Goal: Find specific page/section: Find specific page/section

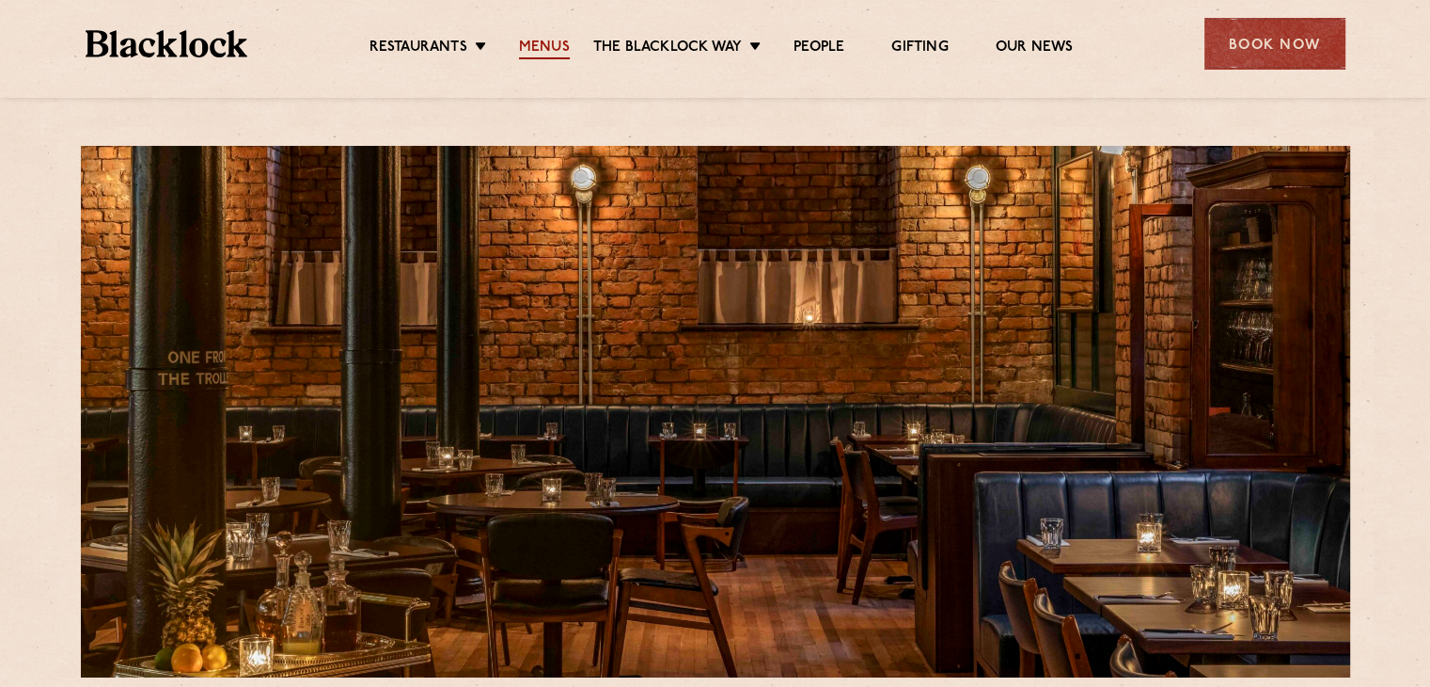
click at [552, 50] on link "Menus" at bounding box center [544, 49] width 51 height 21
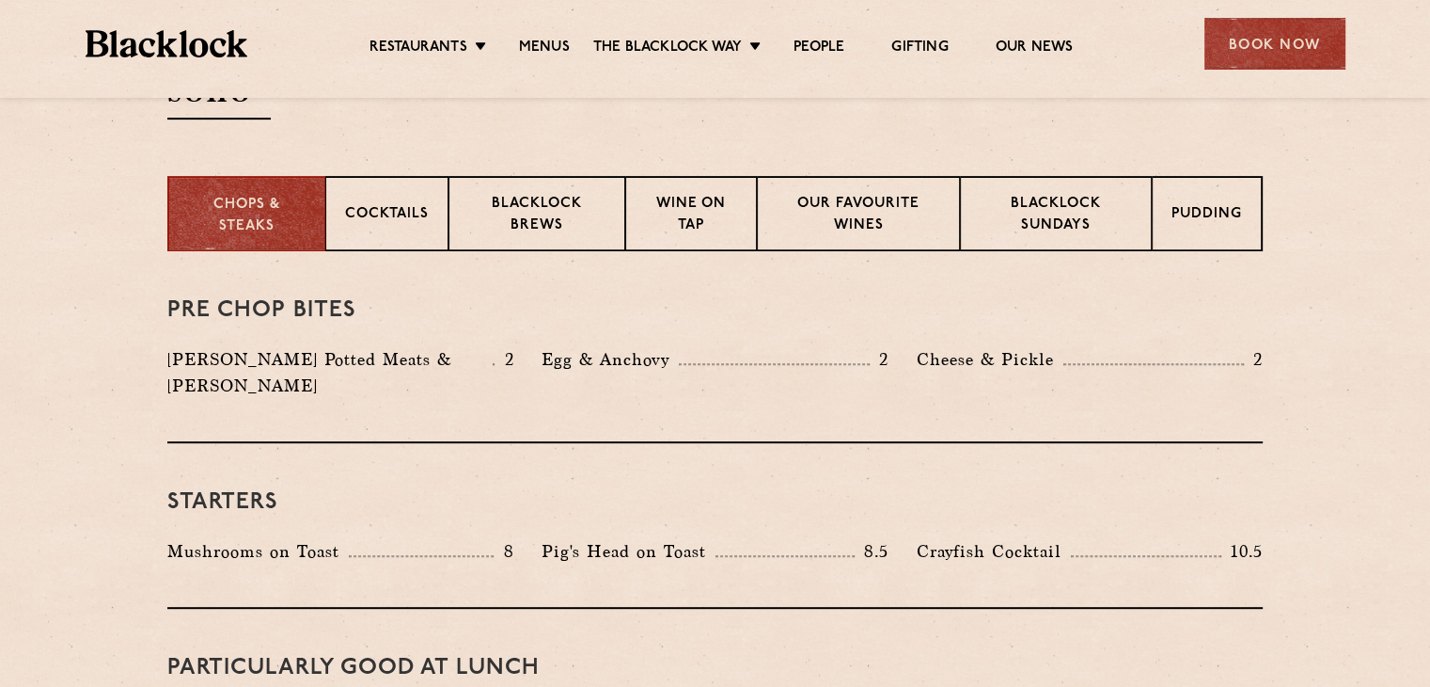
scroll to position [672, 0]
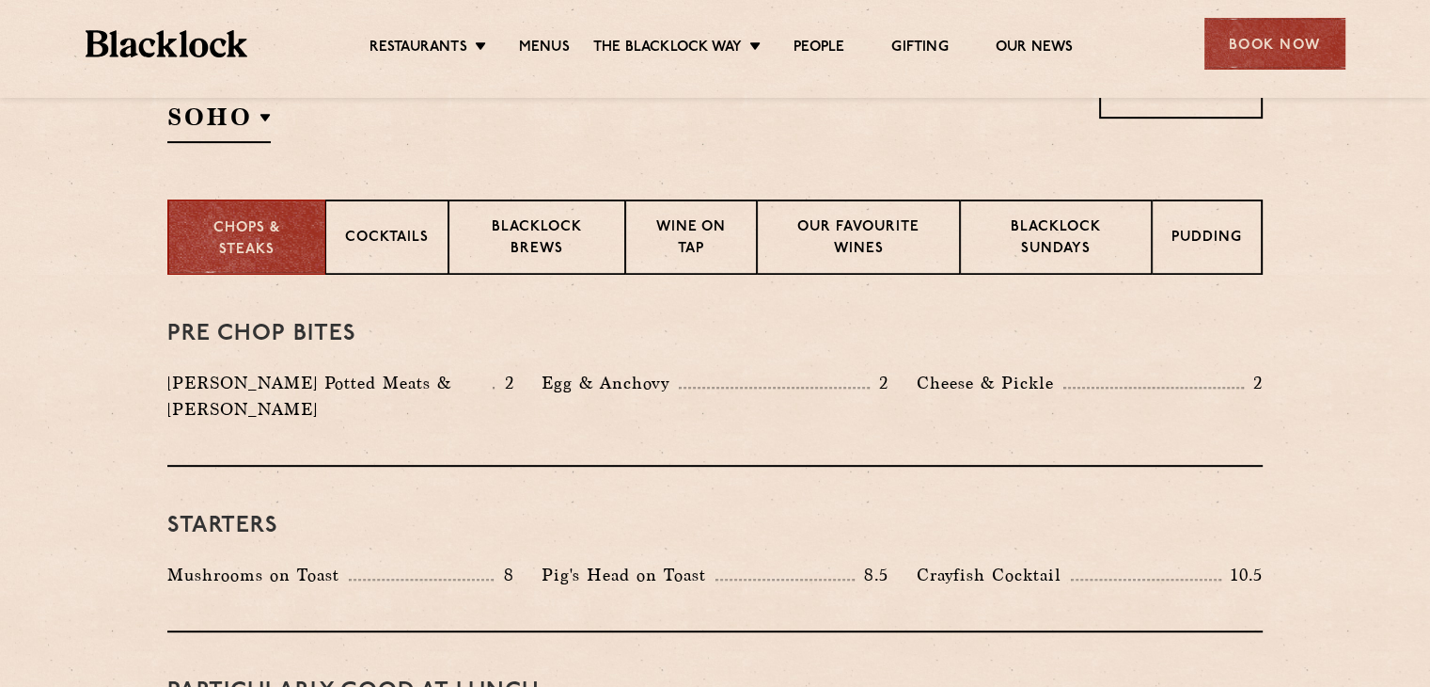
drag, startPoint x: 1435, startPoint y: 55, endPoint x: 1426, endPoint y: 163, distance: 108.6
click at [1214, 257] on div "Pudding" at bounding box center [1208, 236] width 110 height 75
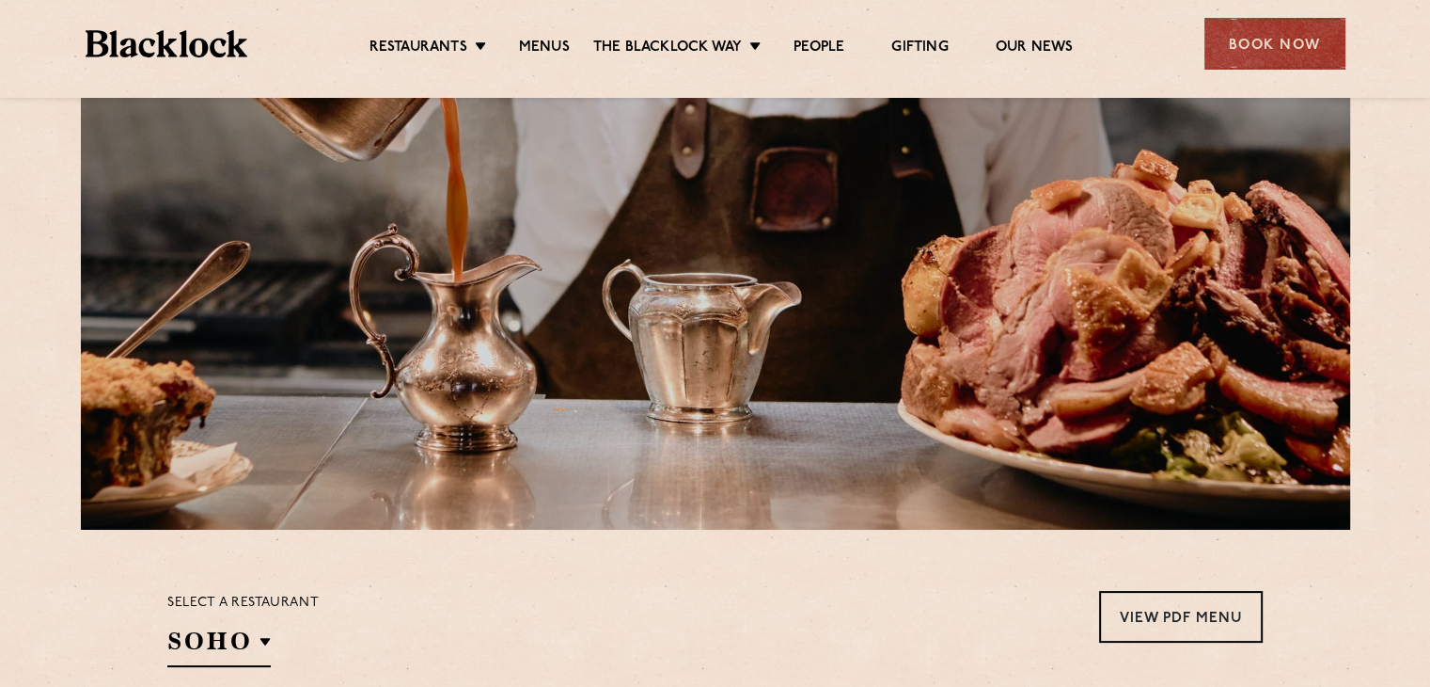
scroll to position [0, 0]
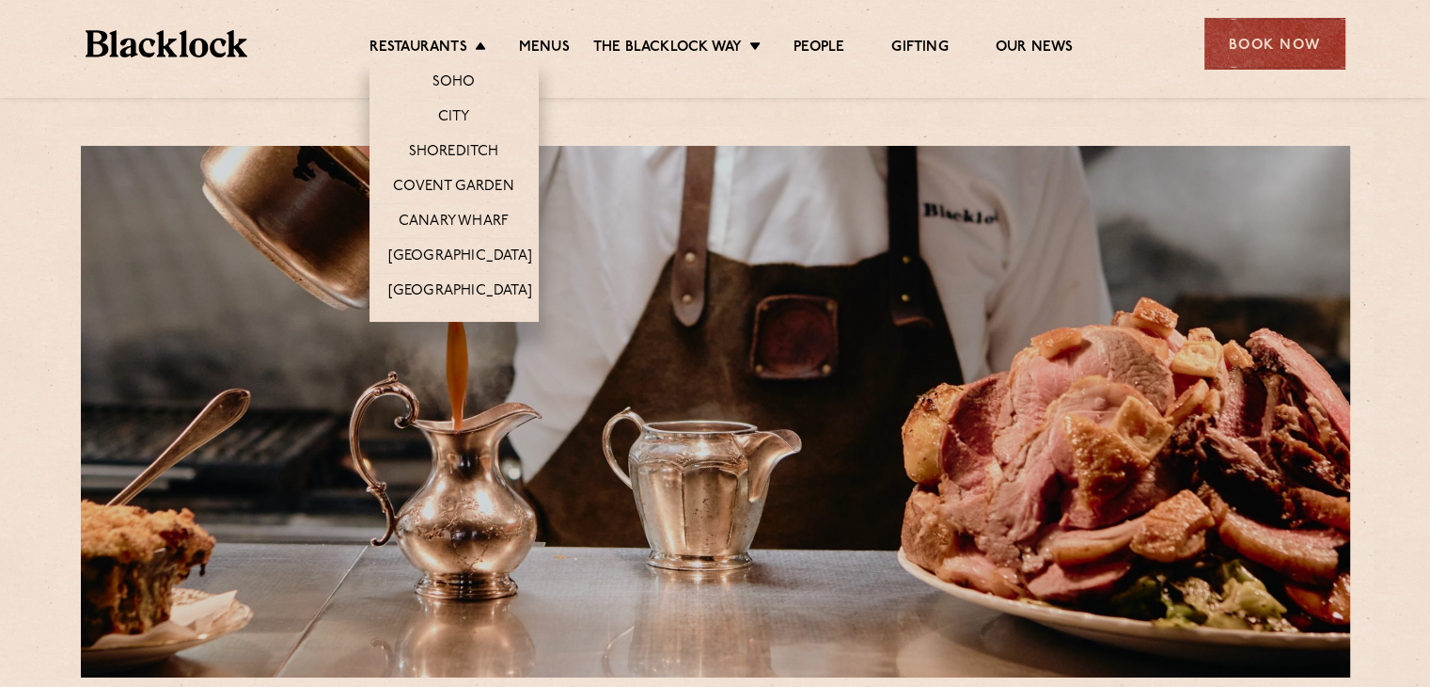
click at [480, 44] on li "Restaurants [GEOGRAPHIC_DATA] [GEOGRAPHIC_DATA] [GEOGRAPHIC_DATA] [GEOGRAPHIC_D…" at bounding box center [433, 49] width 126 height 21
click at [452, 261] on link "[GEOGRAPHIC_DATA]" at bounding box center [460, 257] width 144 height 21
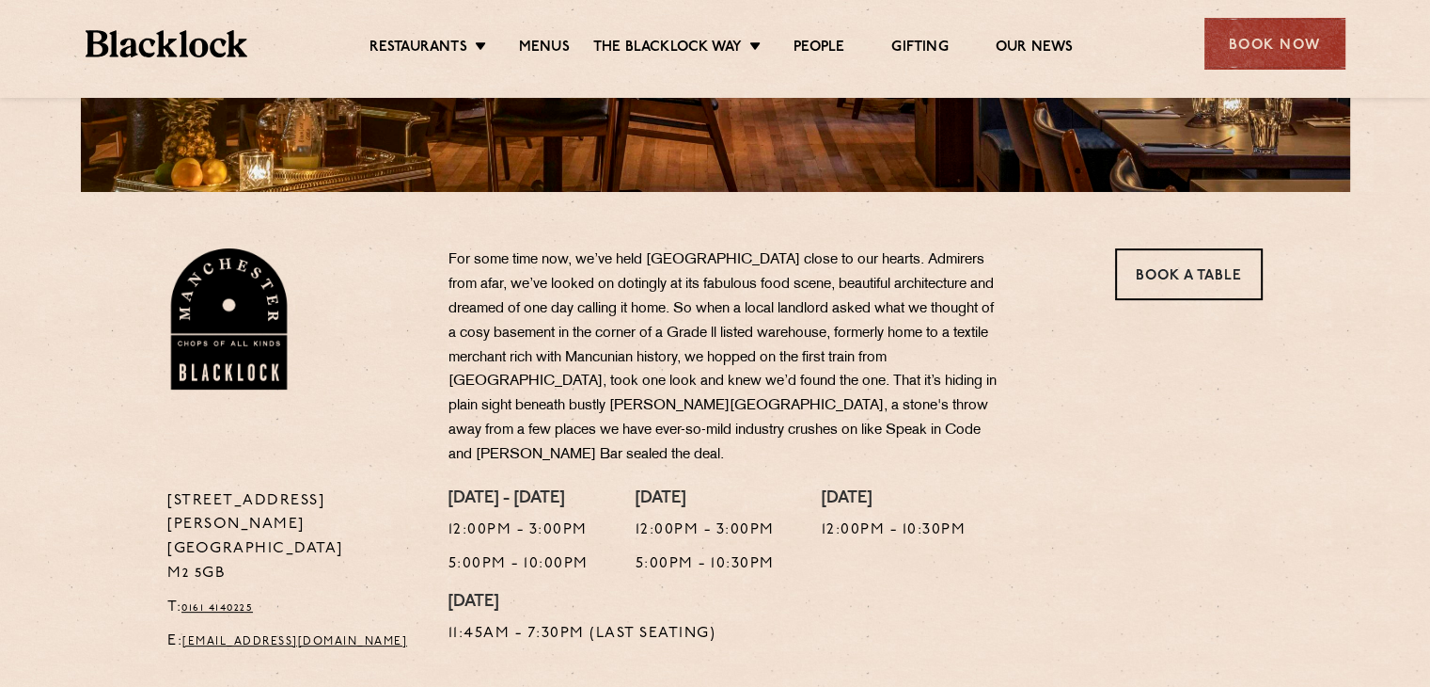
scroll to position [497, 0]
